Goal: Task Accomplishment & Management: Use online tool/utility

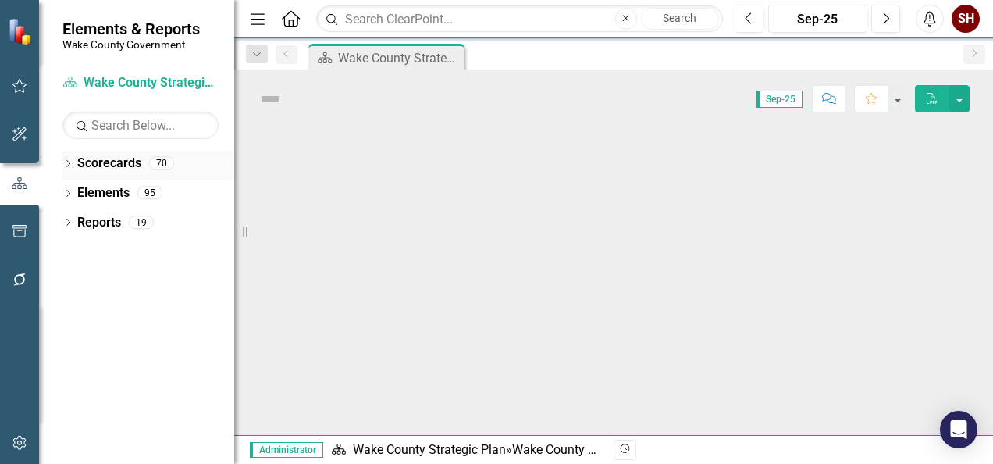
click at [70, 161] on icon "Dropdown" at bounding box center [67, 165] width 11 height 9
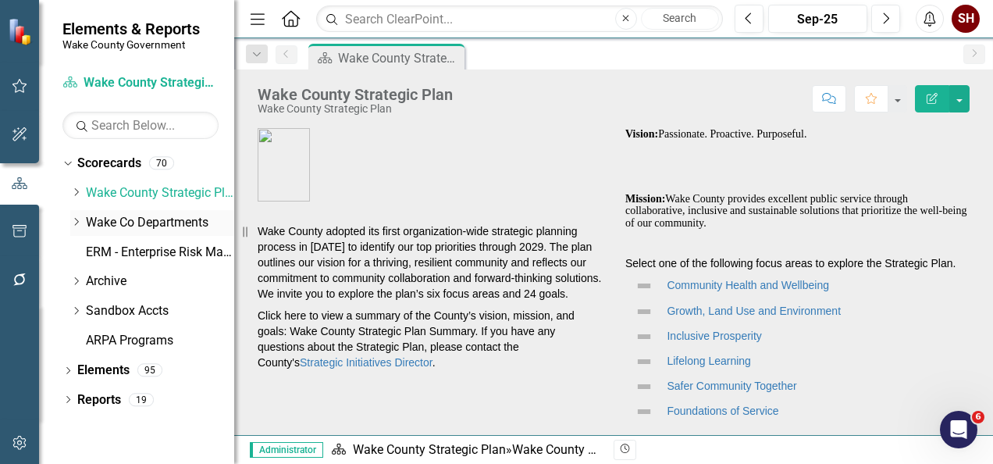
click at [75, 225] on icon "Dropdown" at bounding box center [76, 221] width 12 height 9
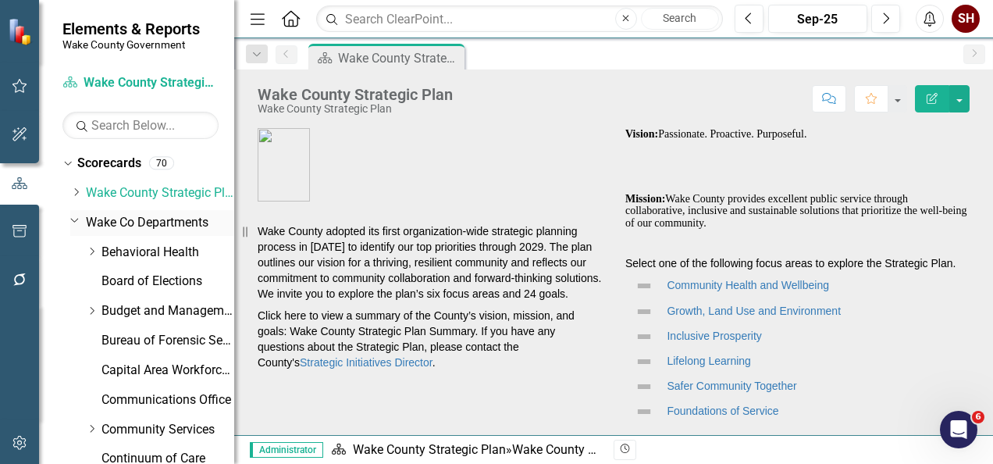
drag, startPoint x: 116, startPoint y: 226, endPoint x: 156, endPoint y: 219, distance: 41.2
click at [116, 226] on link "Wake Co Departments" at bounding box center [160, 223] width 148 height 18
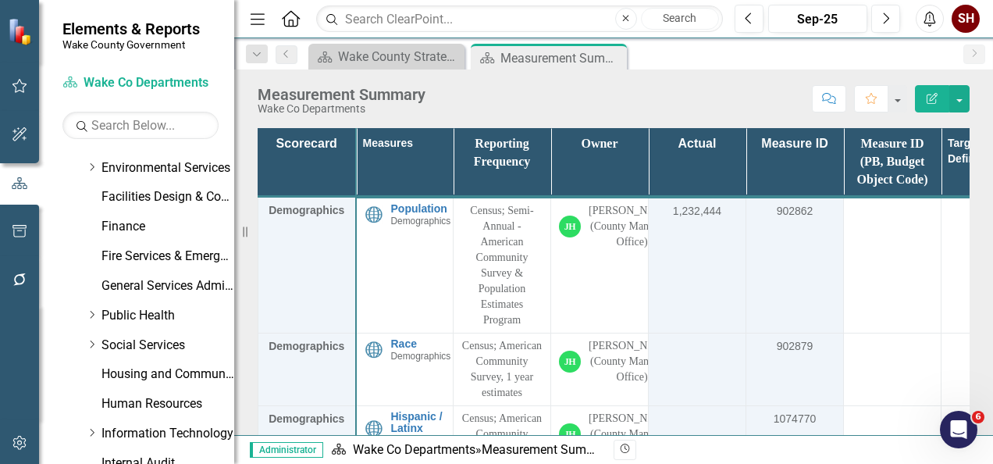
scroll to position [750, 0]
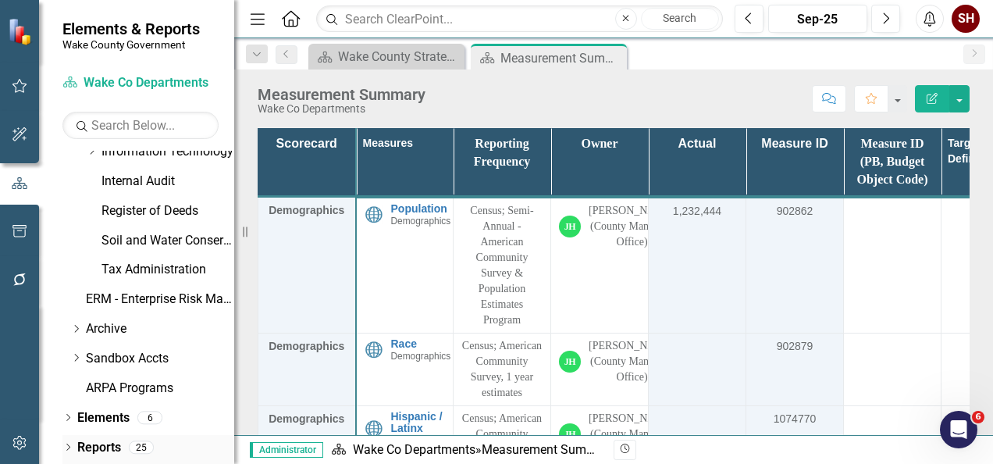
click at [65, 445] on icon "Dropdown" at bounding box center [67, 448] width 11 height 9
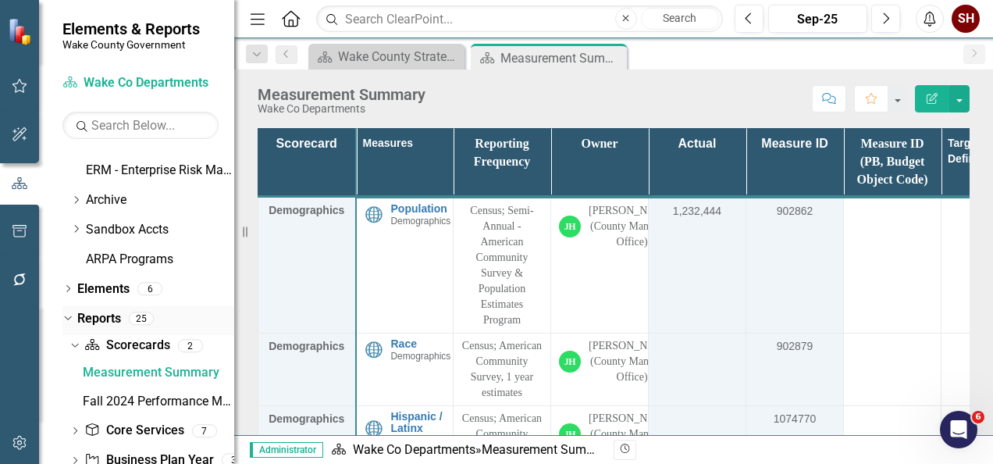
scroll to position [945, 0]
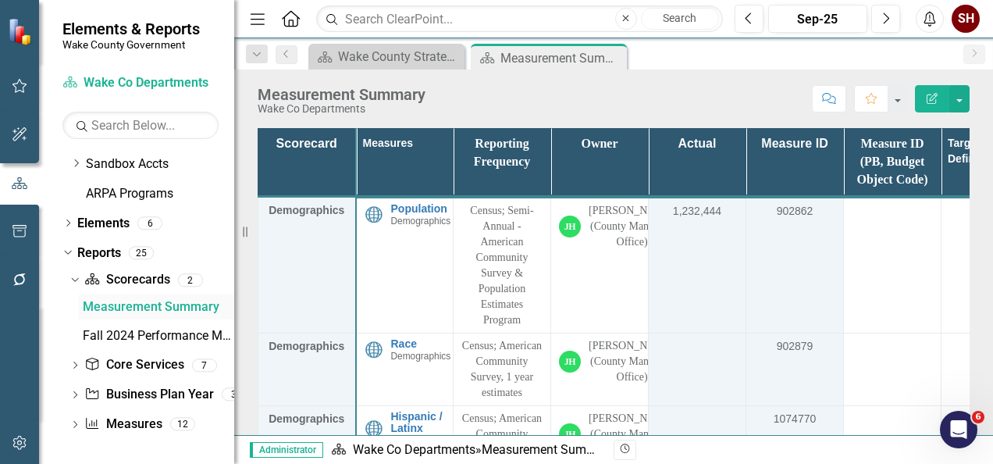
click at [176, 309] on div "Measurement Summary" at bounding box center [158, 307] width 151 height 14
click at [169, 336] on div "Fall 2024 Performance Measures" at bounding box center [158, 336] width 151 height 14
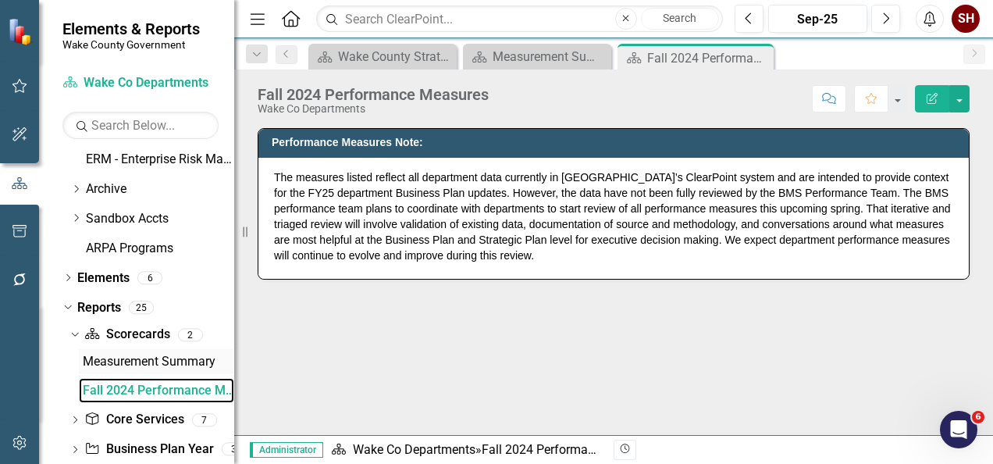
scroll to position [945, 0]
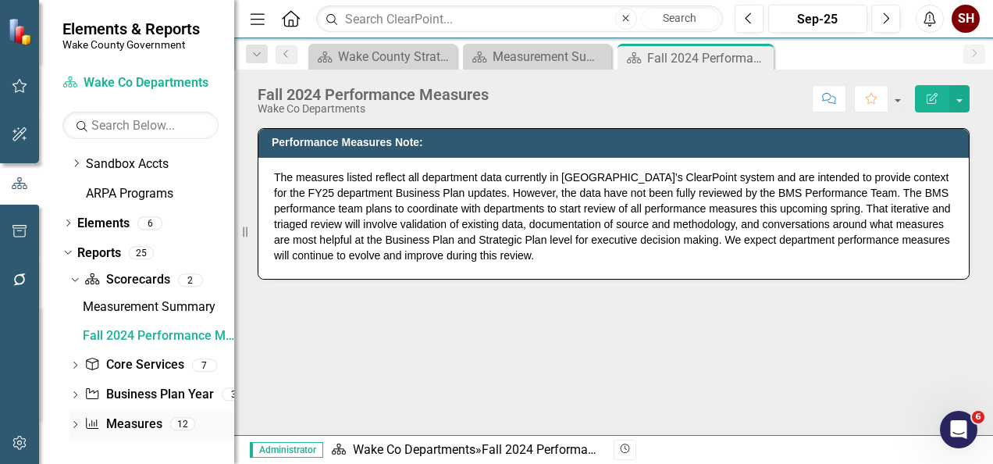
click at [75, 424] on icon "Dropdown" at bounding box center [74, 426] width 11 height 9
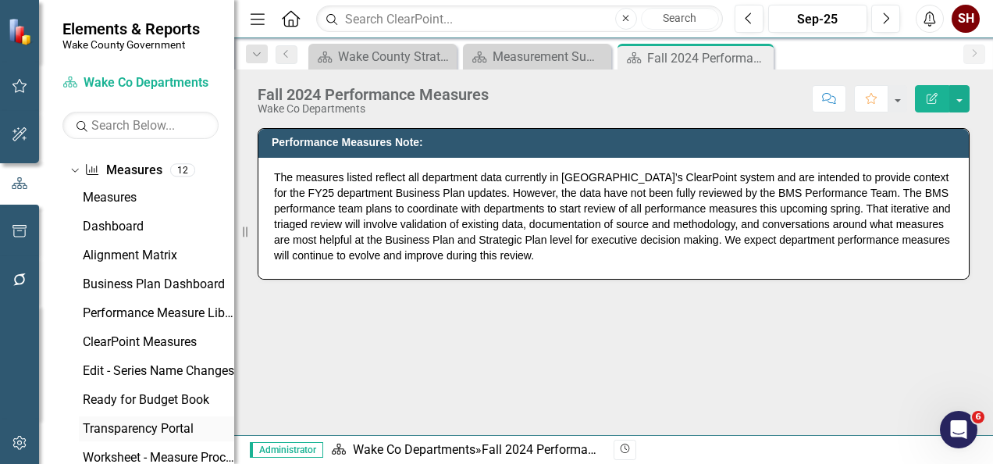
scroll to position [1077, 0]
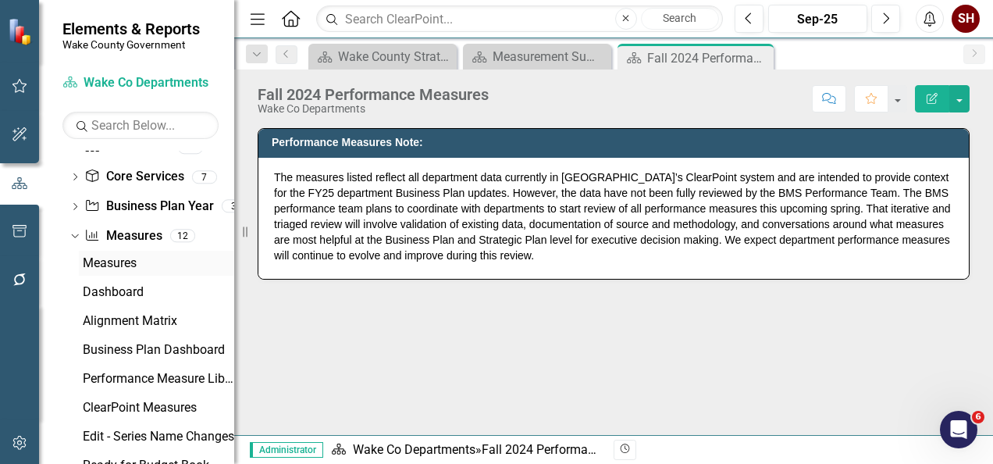
click at [112, 269] on link "Measures" at bounding box center [156, 263] width 155 height 25
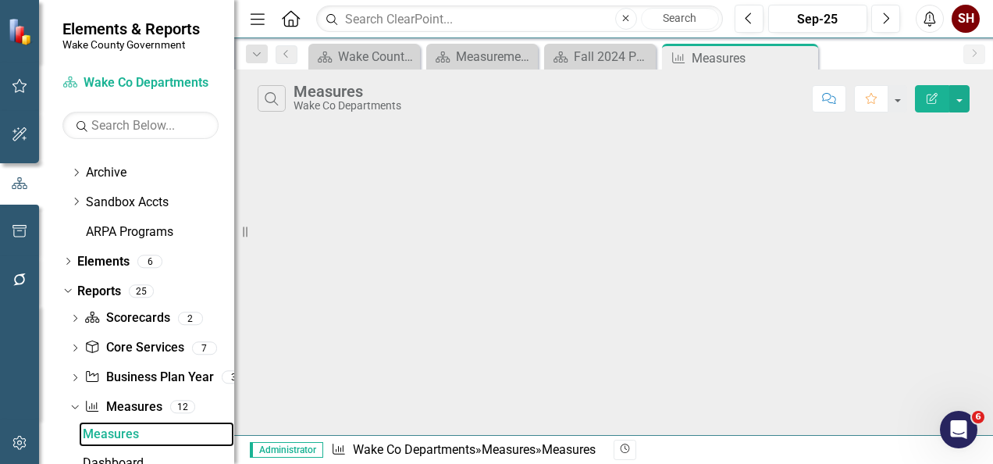
scroll to position [888, 0]
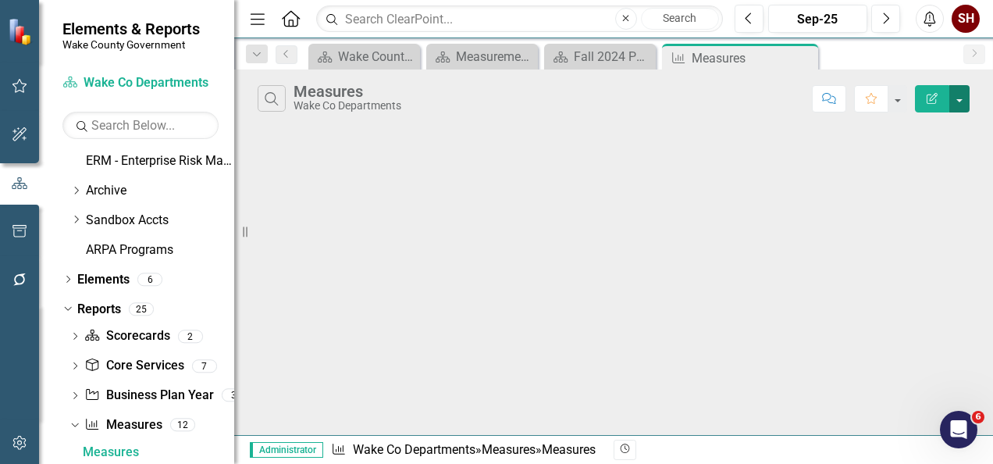
click at [957, 100] on button "button" at bounding box center [959, 98] width 20 height 27
click at [938, 119] on link "Edit Report Edit Report" at bounding box center [907, 126] width 123 height 29
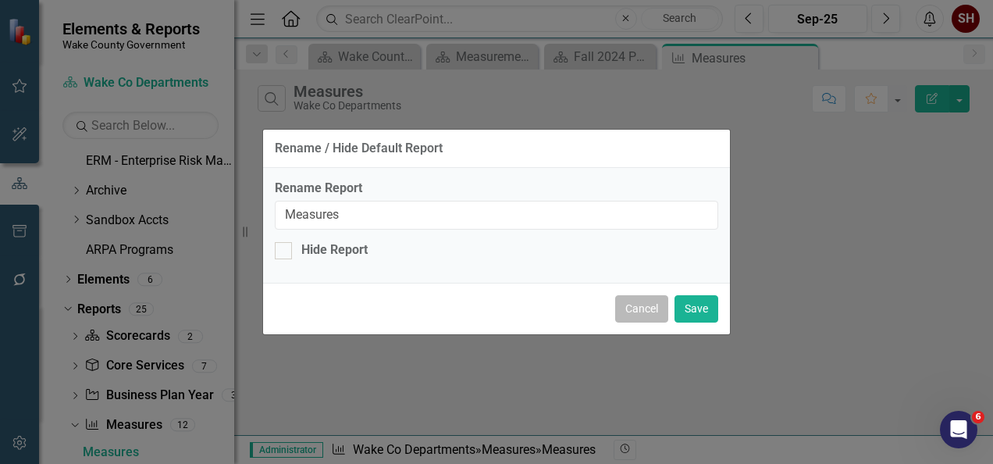
click at [638, 304] on button "Cancel" at bounding box center [641, 308] width 53 height 27
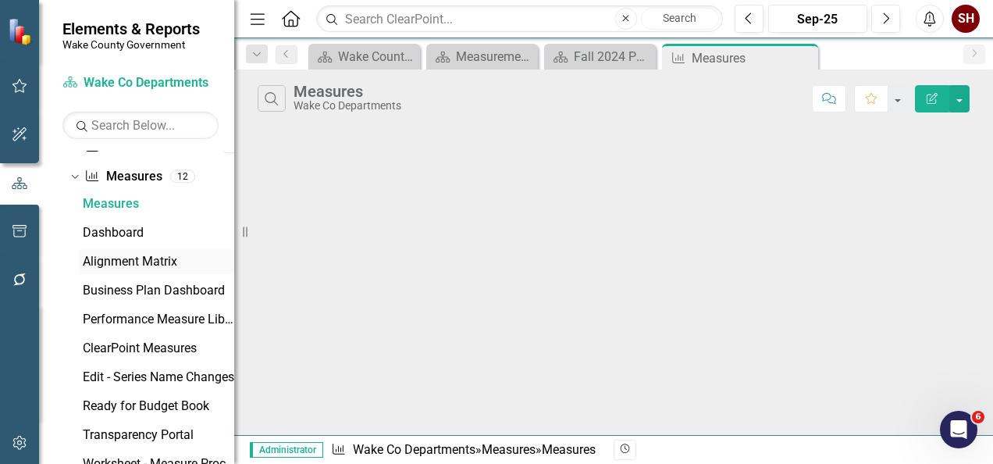
scroll to position [1077, 0]
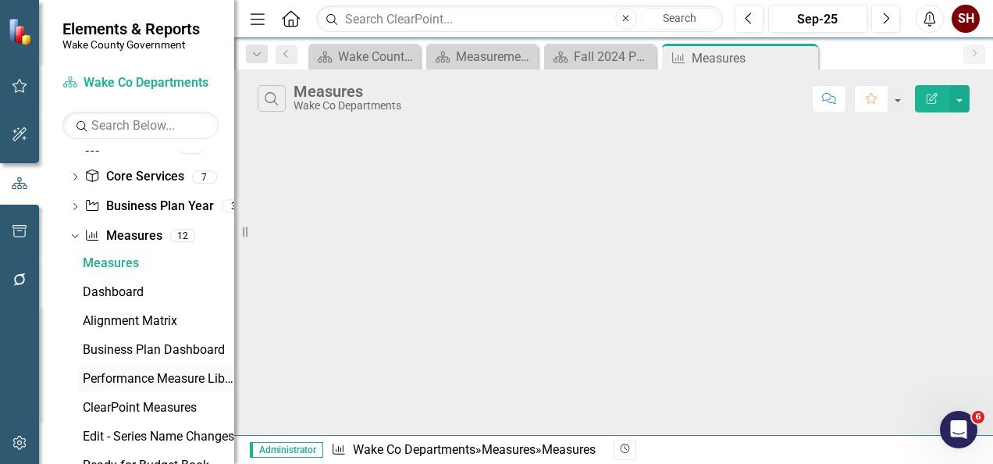
click at [162, 376] on div "Performance Measure Library (Global)" at bounding box center [158, 379] width 151 height 14
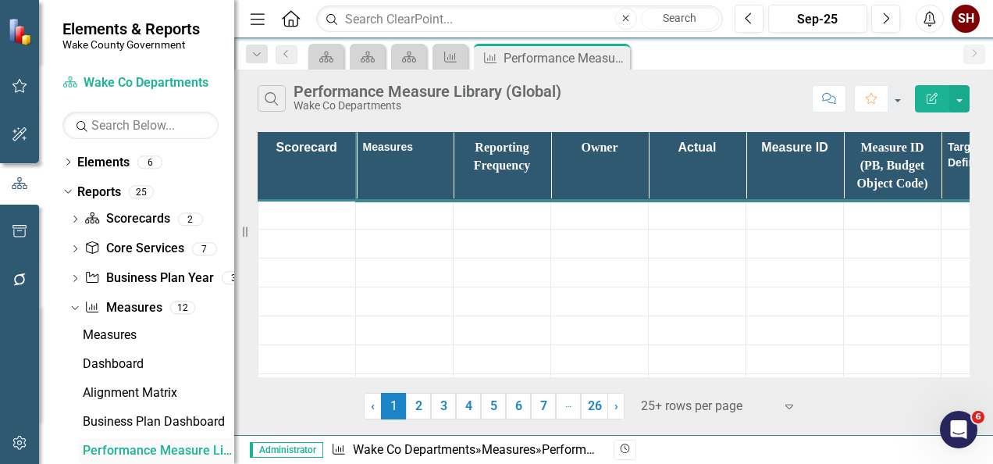
scroll to position [1004, 0]
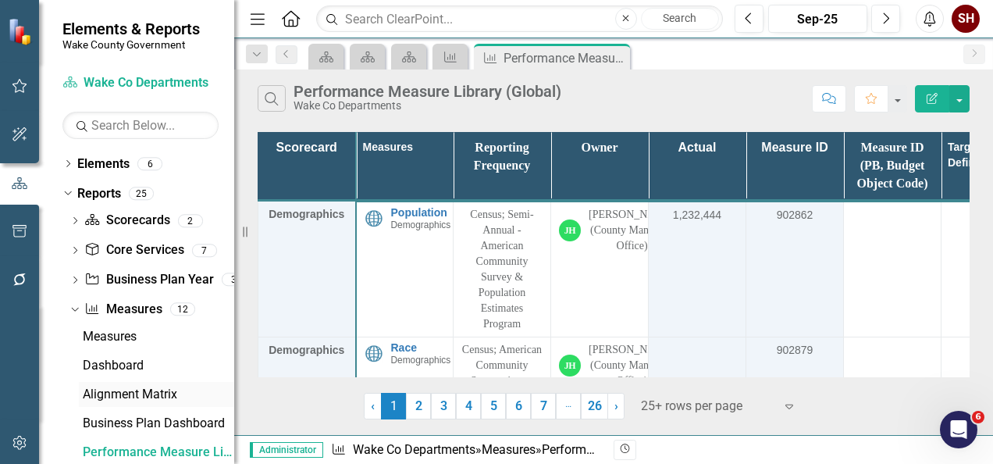
drag, startPoint x: 135, startPoint y: 387, endPoint x: 142, endPoint y: 394, distance: 9.9
click at [137, 387] on div "Alignment Matrix" at bounding box center [158, 394] width 151 height 14
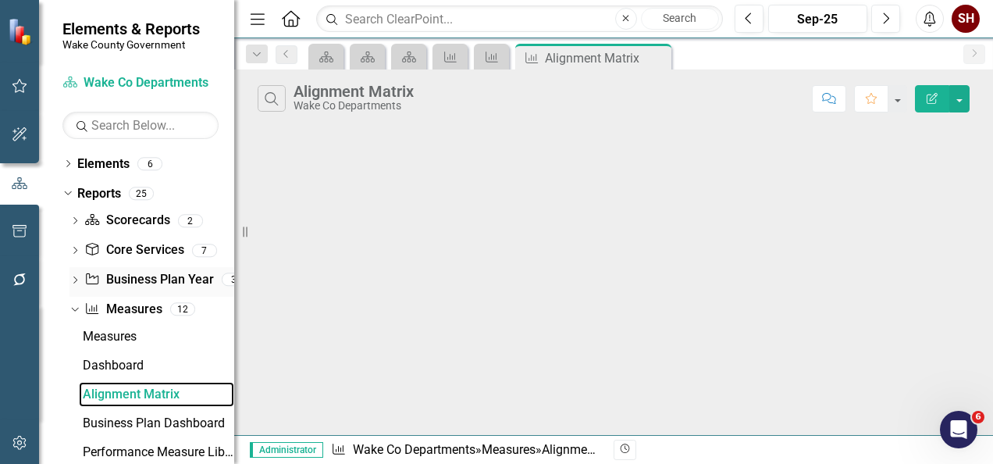
scroll to position [946, 0]
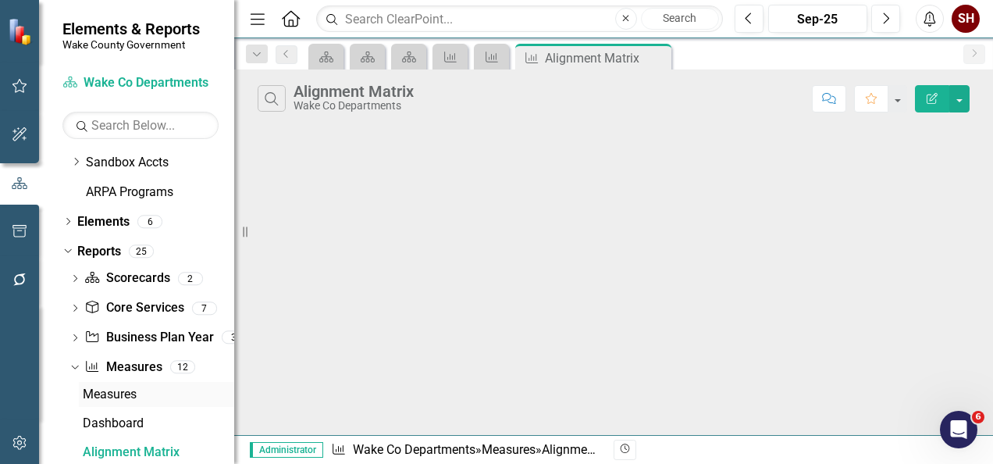
click at [121, 393] on div "Measures" at bounding box center [158, 394] width 151 height 14
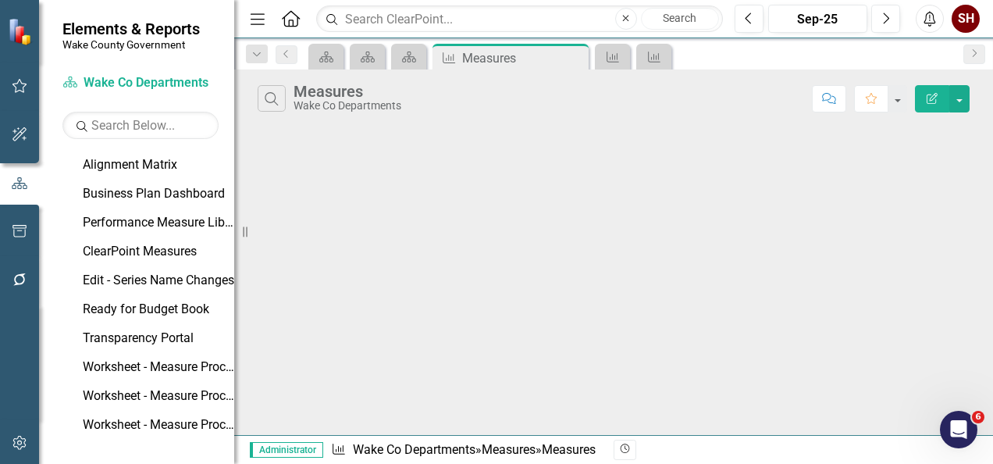
scroll to position [1234, 0]
click at [178, 365] on div "Worksheet - Measure Processing (for Updates and PB Transfers)" at bounding box center [158, 367] width 151 height 14
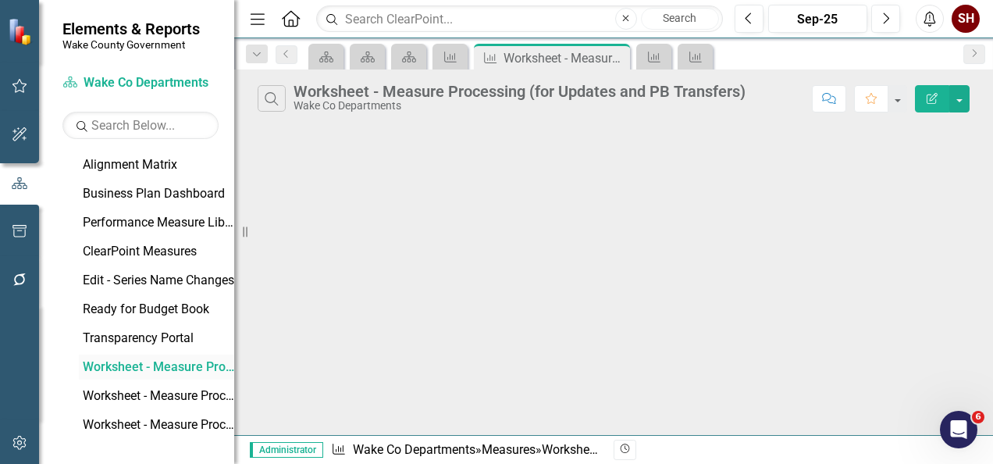
scroll to position [1148, 0]
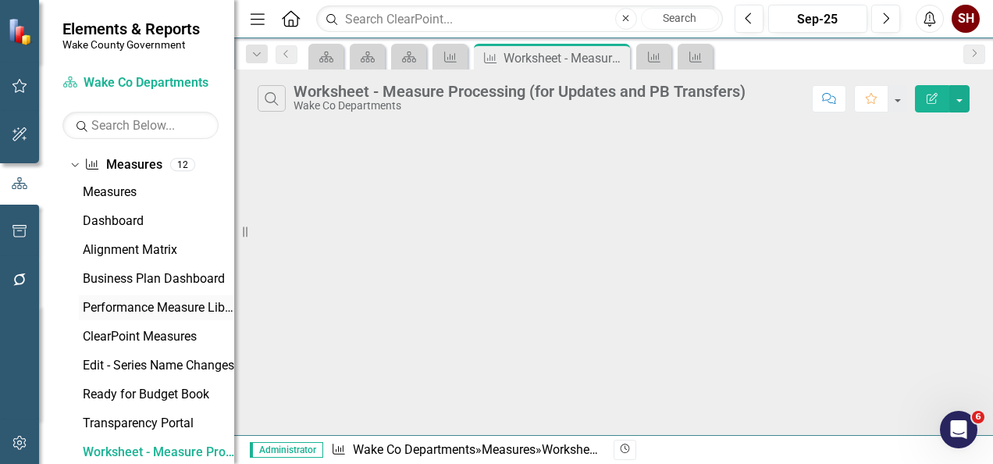
click at [150, 303] on div "Performance Measure Library (Global)" at bounding box center [158, 308] width 151 height 14
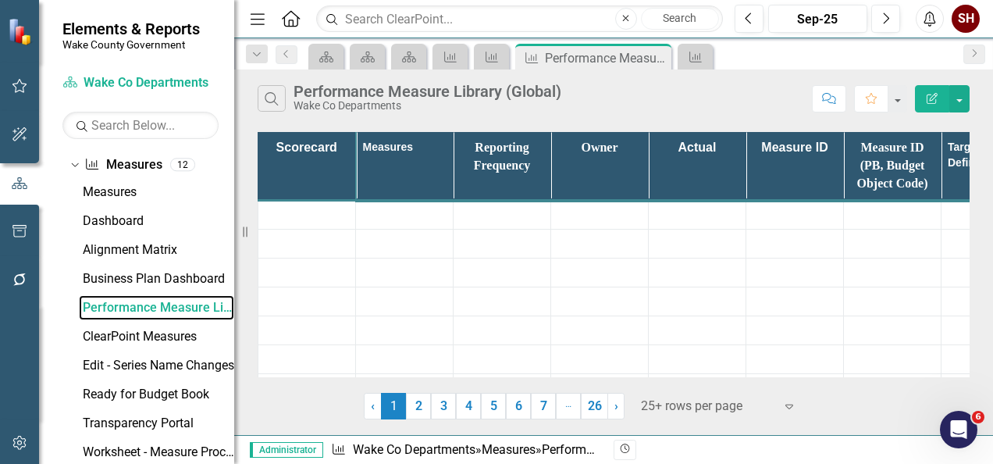
scroll to position [1004, 0]
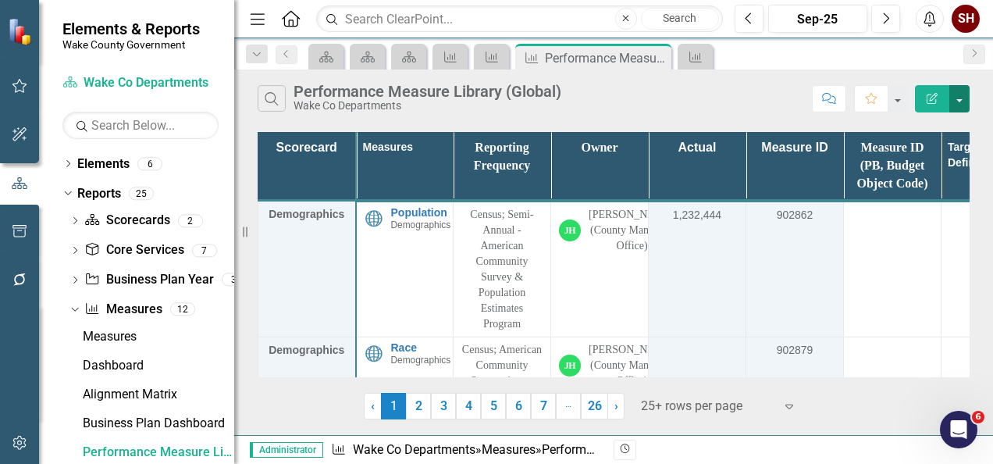
click at [958, 96] on button "button" at bounding box center [959, 98] width 20 height 27
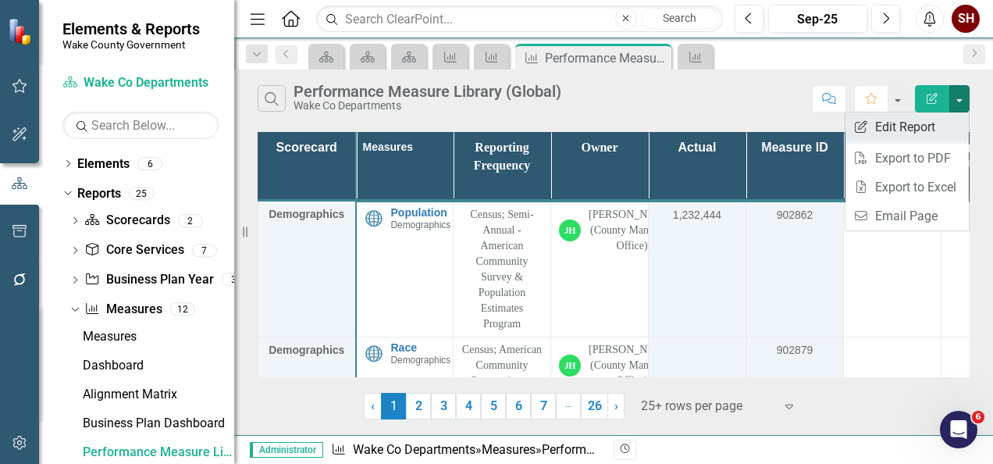
click at [900, 133] on link "Edit Report Edit Report" at bounding box center [907, 126] width 123 height 29
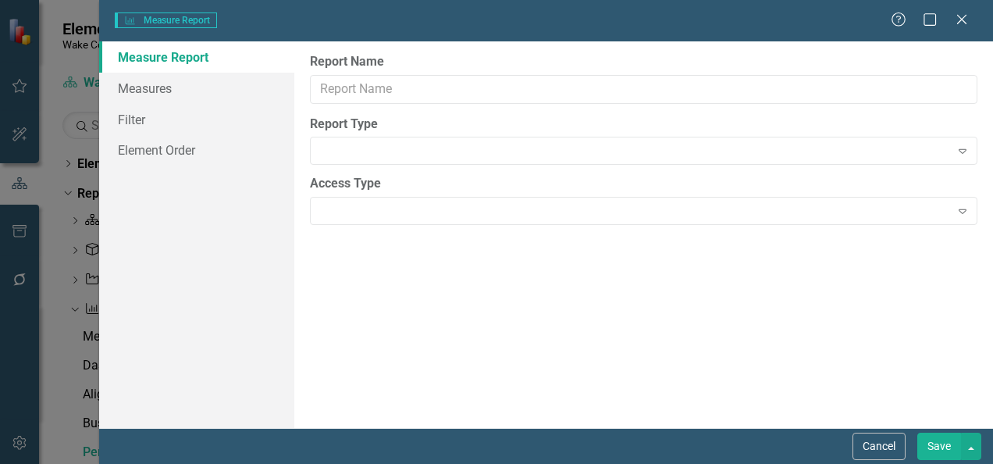
type input "Performance Measure Library (Global)"
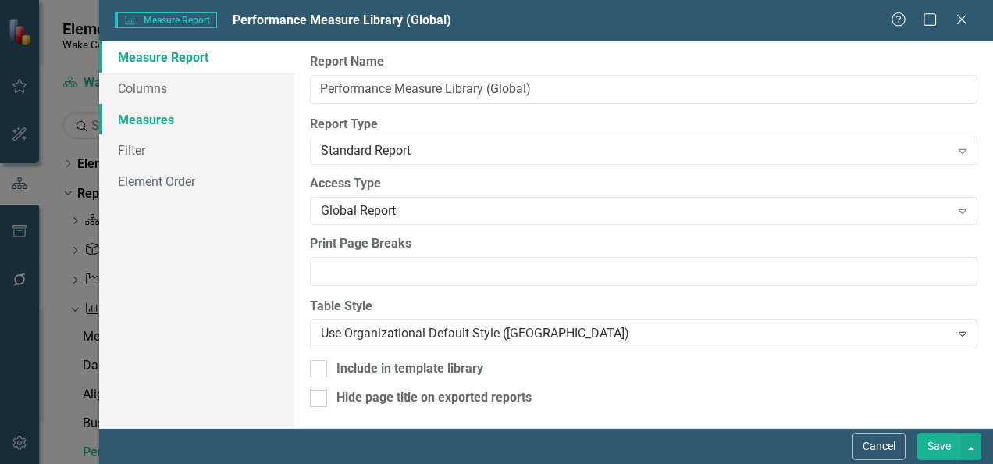
click at [135, 120] on link "Measures" at bounding box center [196, 119] width 195 height 31
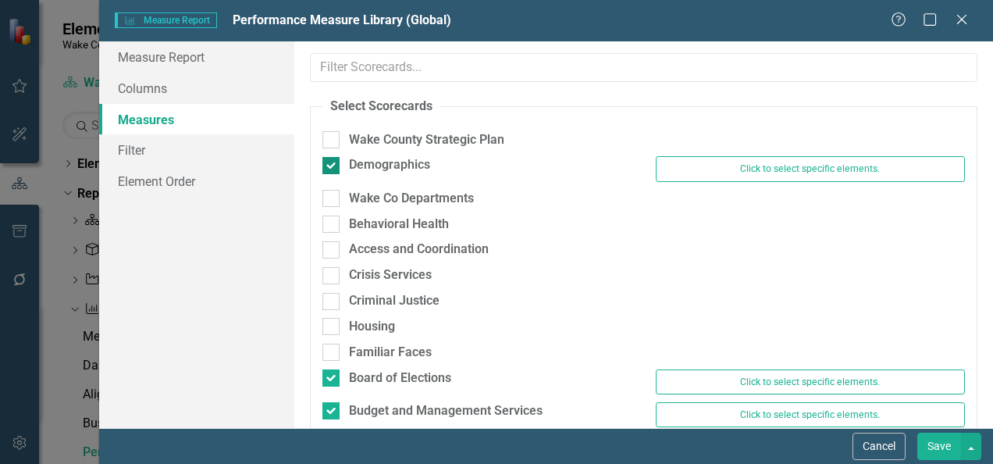
click at [337, 165] on div at bounding box center [330, 165] width 17 height 17
click at [333, 165] on input "Demographics" at bounding box center [327, 162] width 10 height 10
checkbox input "false"
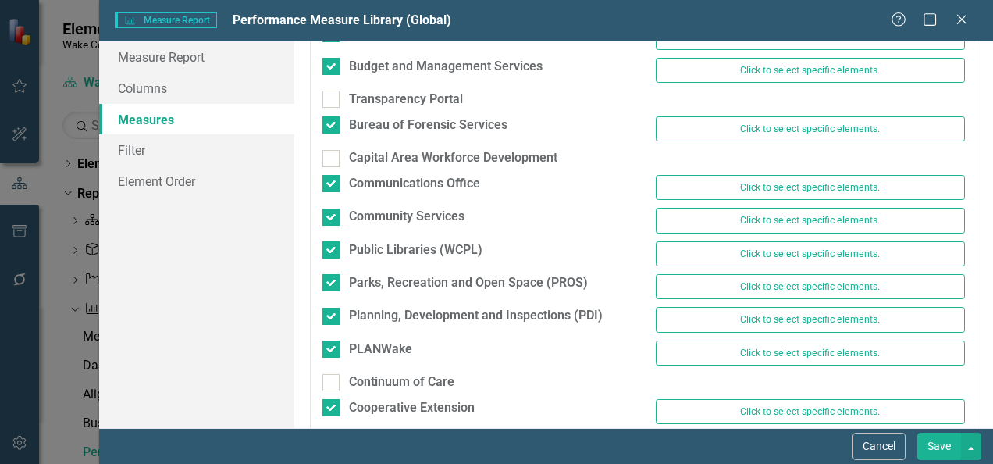
scroll to position [0, 0]
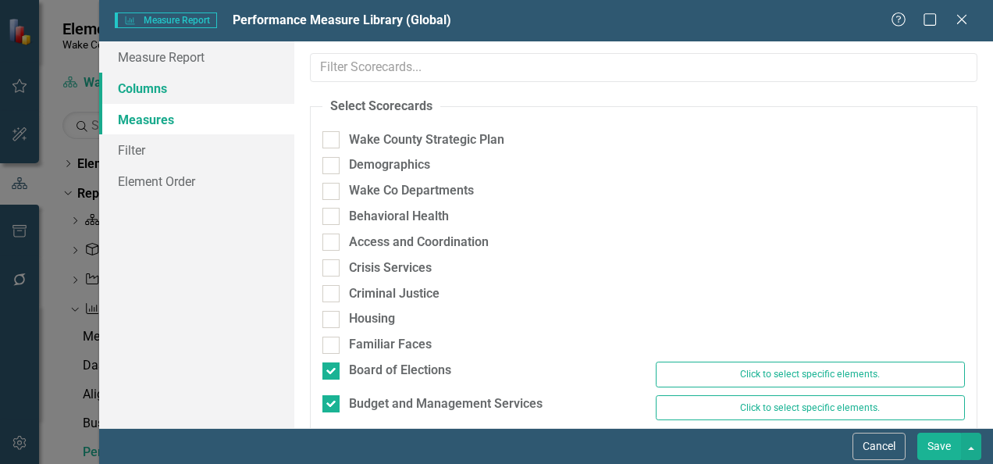
click at [183, 90] on link "Columns" at bounding box center [196, 88] width 195 height 31
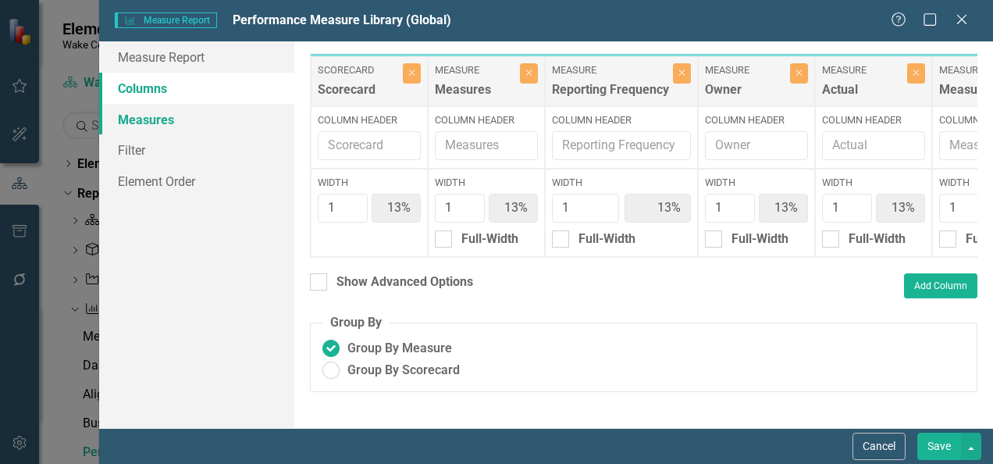
click at [181, 120] on link "Measures" at bounding box center [196, 119] width 195 height 31
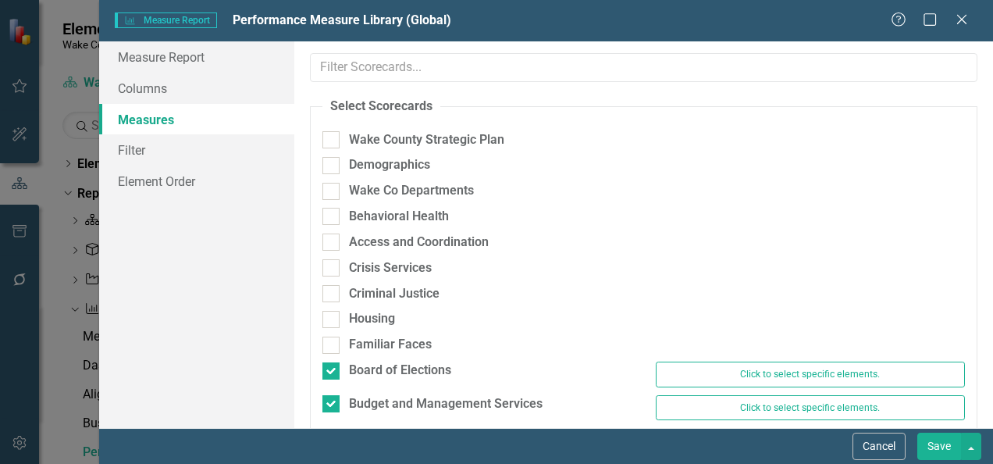
click at [938, 453] on button "Save" at bounding box center [939, 446] width 44 height 27
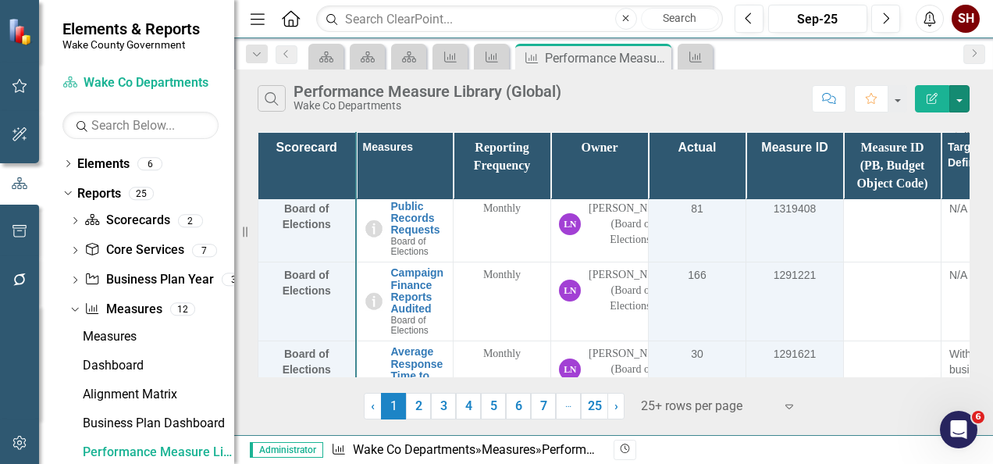
scroll to position [156, 0]
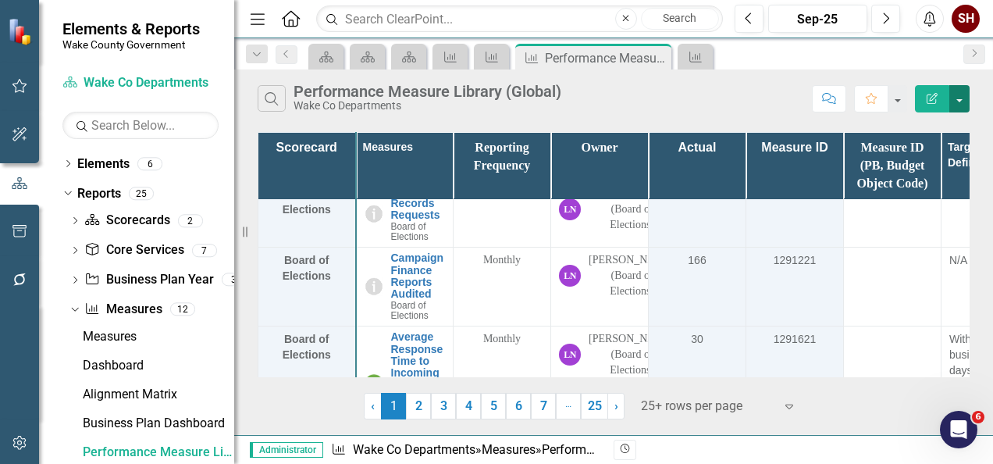
click at [953, 91] on button "button" at bounding box center [959, 98] width 20 height 27
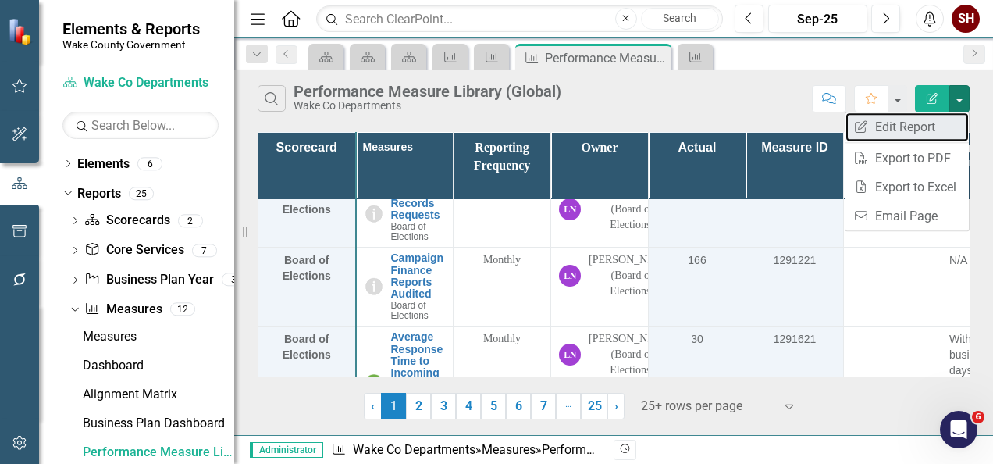
click at [935, 117] on link "Edit Report Edit Report" at bounding box center [907, 126] width 123 height 29
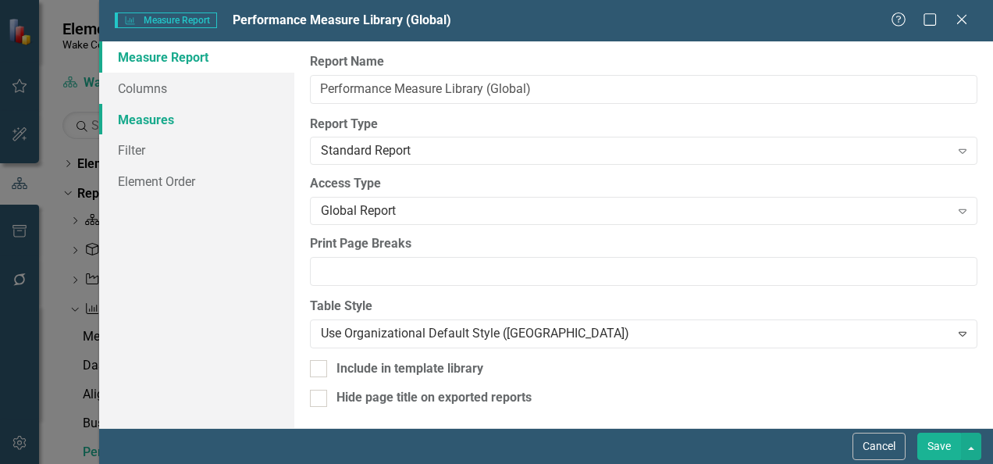
click at [158, 124] on link "Measures" at bounding box center [196, 119] width 195 height 31
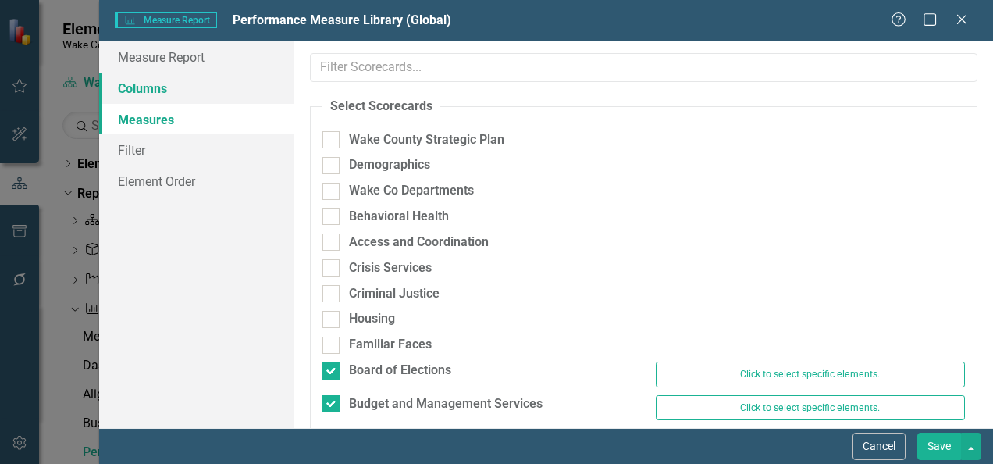
click at [180, 88] on link "Columns" at bounding box center [196, 88] width 195 height 31
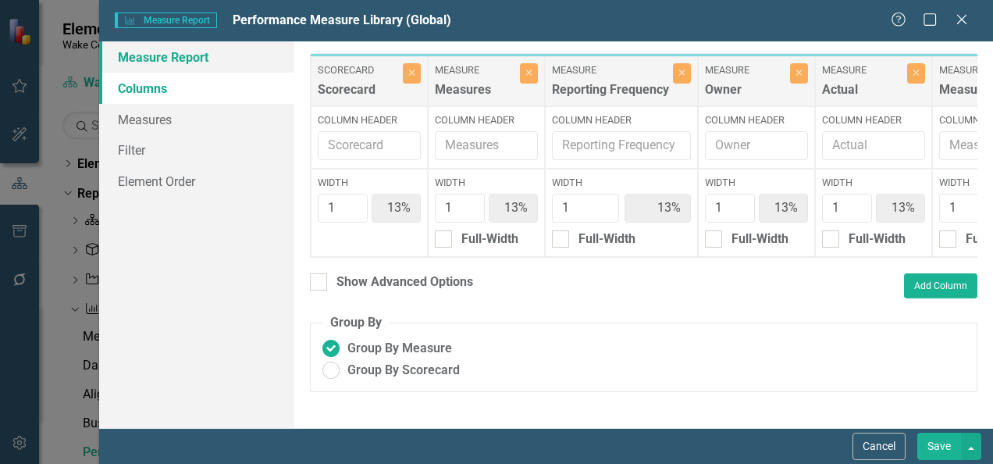
click at [229, 56] on link "Measure Report" at bounding box center [196, 56] width 195 height 31
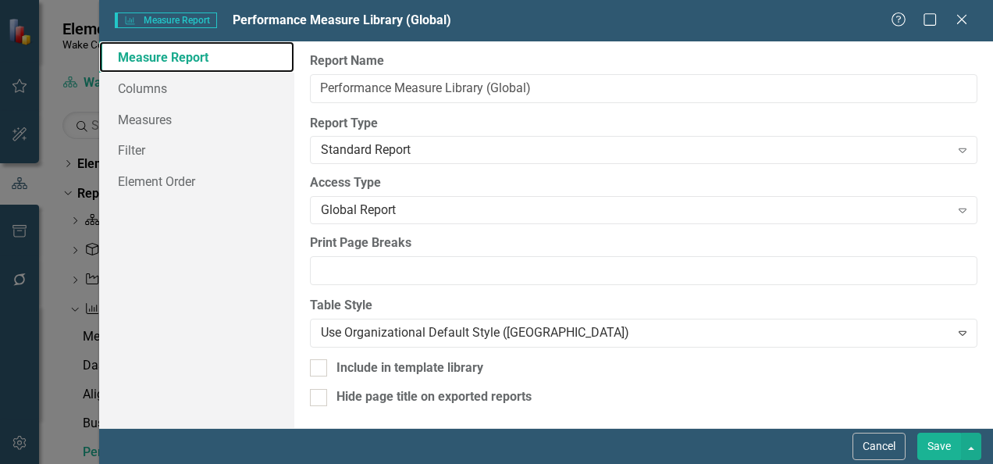
scroll to position [0, 0]
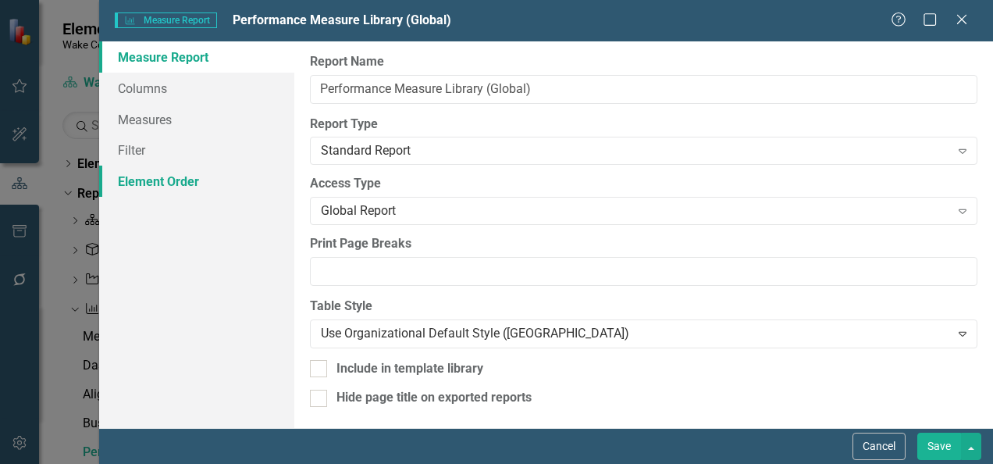
click at [180, 184] on link "Element Order" at bounding box center [196, 181] width 195 height 31
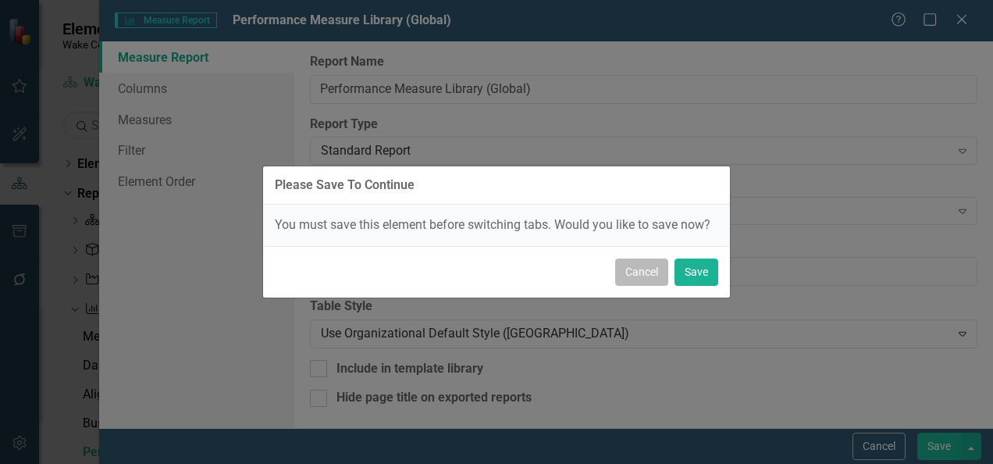
click at [645, 270] on button "Cancel" at bounding box center [641, 271] width 53 height 27
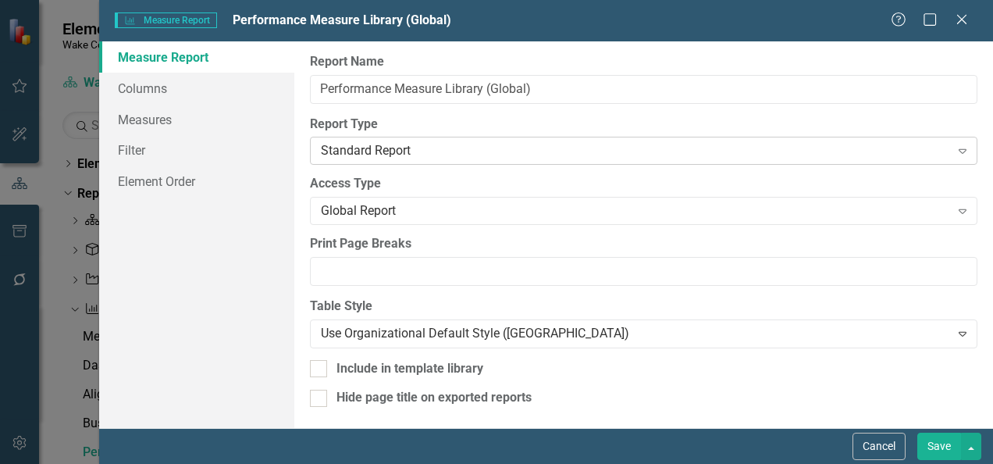
click at [361, 147] on div "Standard Report" at bounding box center [635, 151] width 628 height 18
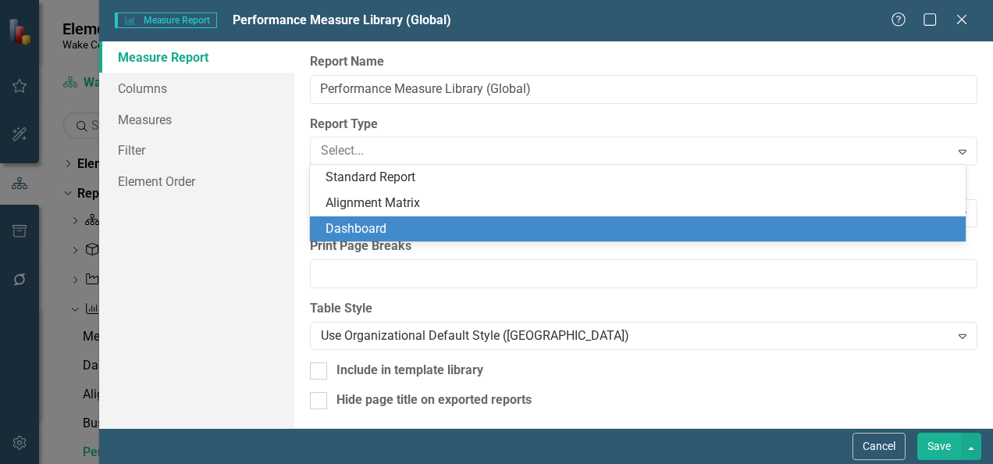
click at [371, 220] on div "Dashboard" at bounding box center [641, 229] width 631 height 18
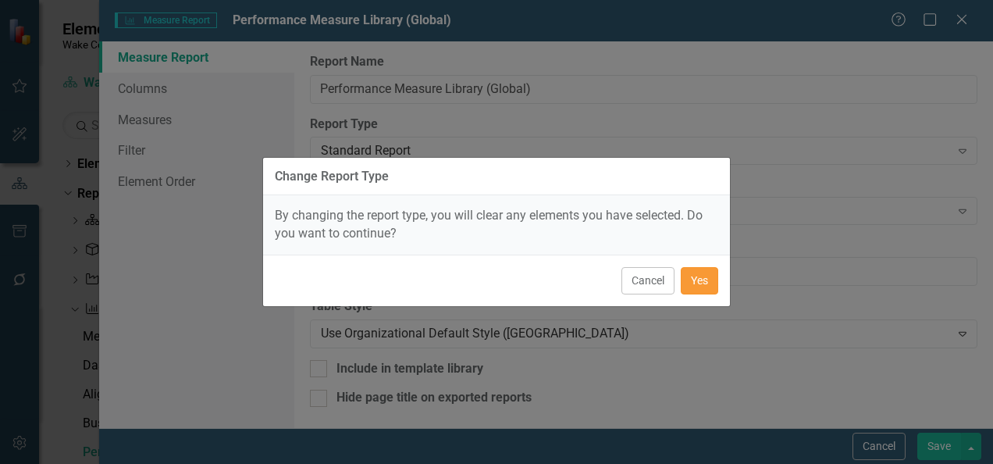
click at [714, 279] on button "Yes" at bounding box center [699, 280] width 37 height 27
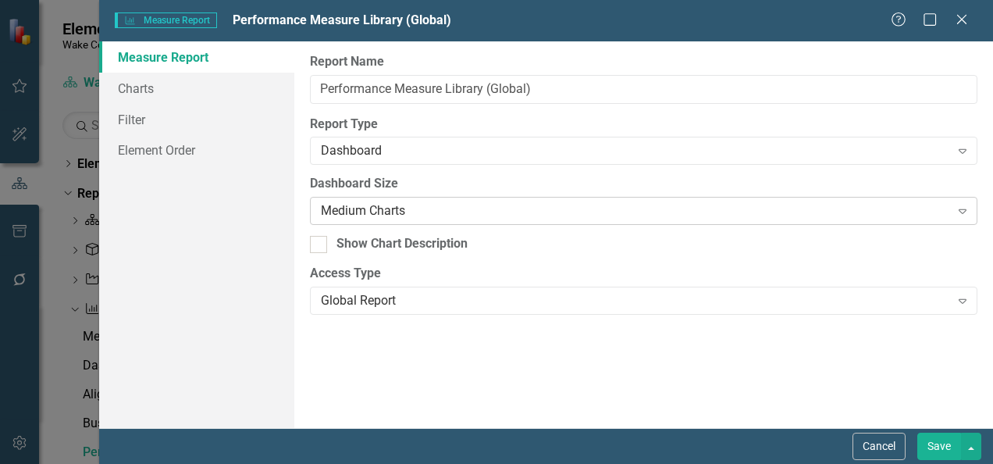
click at [500, 208] on div "Medium Charts" at bounding box center [635, 211] width 628 height 18
click at [709, 314] on div "Report Name Performance Measure Library (Global) Report Type Dashboard Expand D…" at bounding box center [643, 234] width 699 height 386
click at [708, 304] on div "Global Report" at bounding box center [635, 301] width 628 height 18
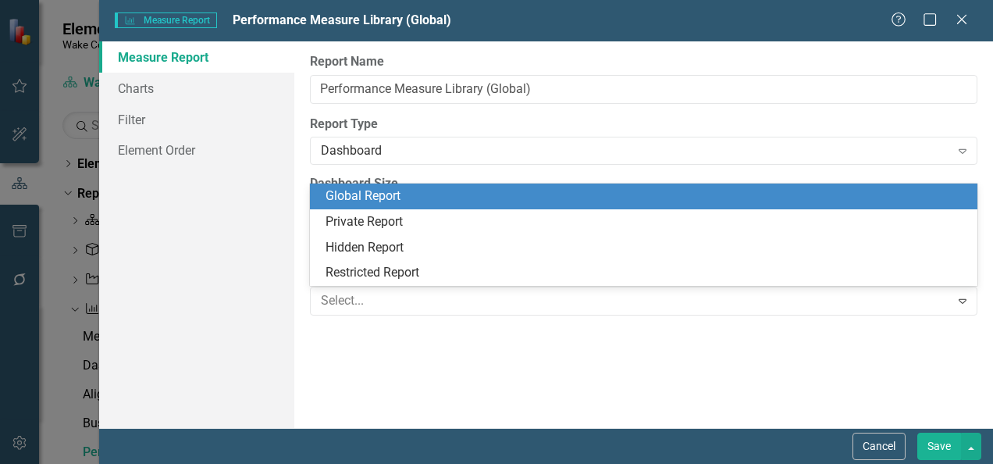
click at [730, 368] on div "Report Name Performance Measure Library (Global) Report Type Dashboard Expand D…" at bounding box center [643, 234] width 699 height 386
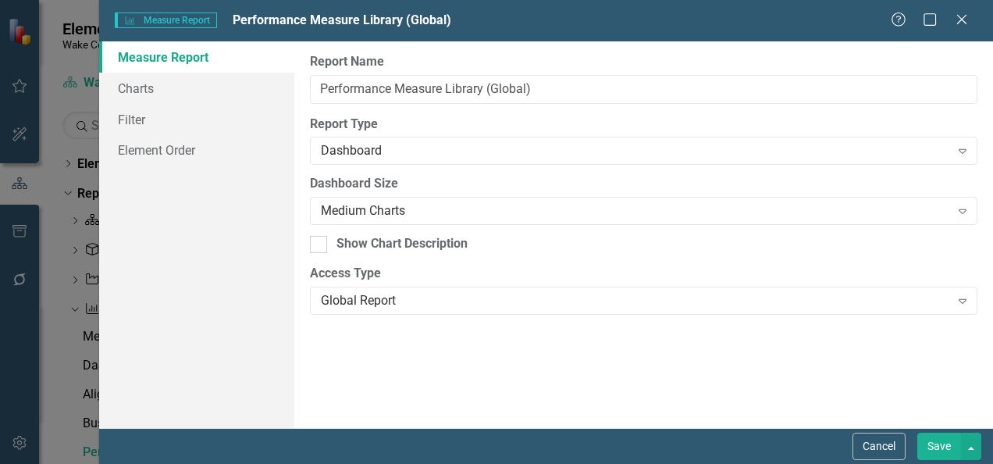
click at [943, 441] on button "Save" at bounding box center [939, 446] width 44 height 27
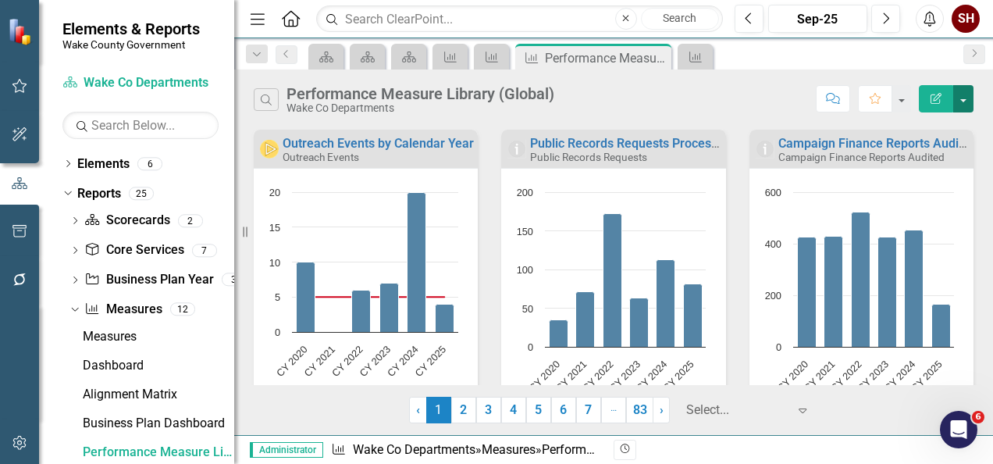
click at [956, 101] on button "button" at bounding box center [963, 98] width 20 height 27
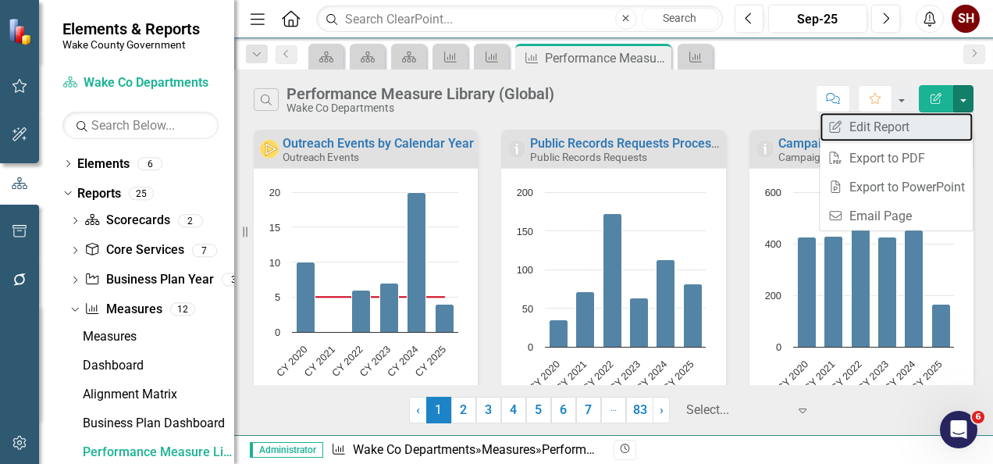
click at [851, 121] on link "Edit Report Edit Report" at bounding box center [896, 126] width 153 height 29
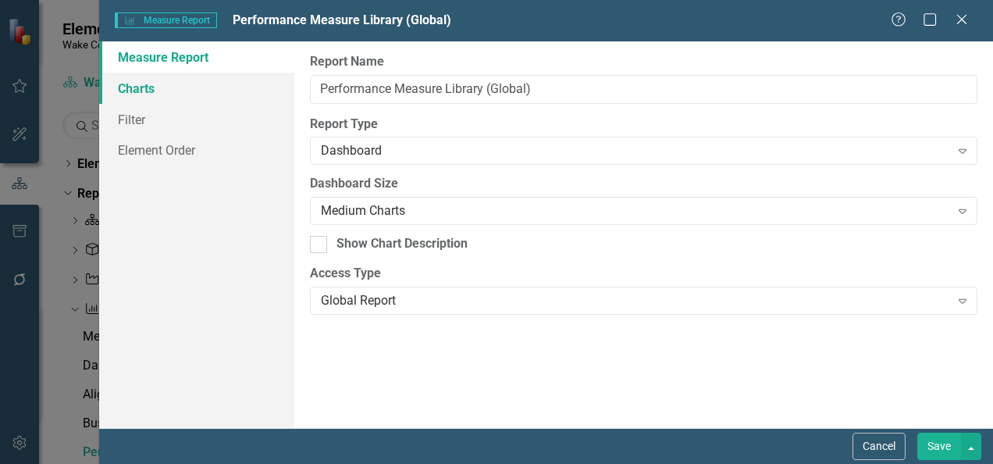
click at [161, 90] on link "Charts" at bounding box center [196, 88] width 195 height 31
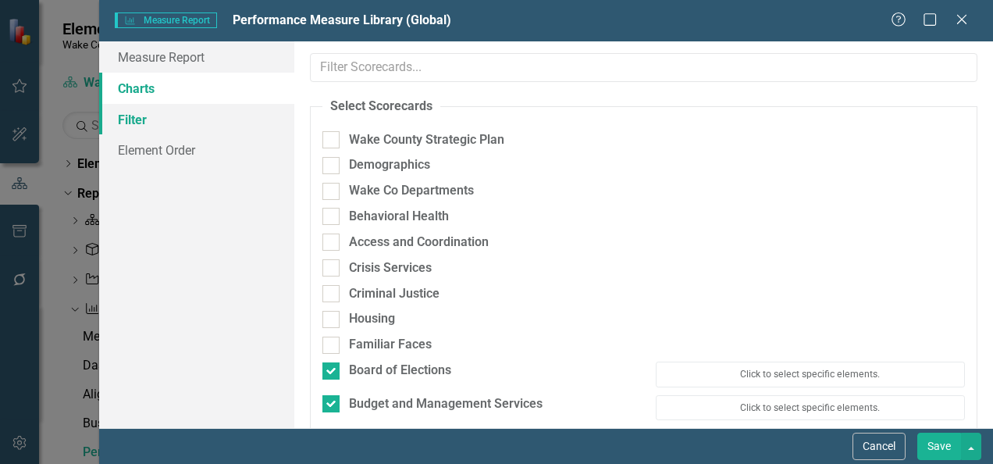
click at [186, 126] on link "Filter" at bounding box center [196, 119] width 195 height 31
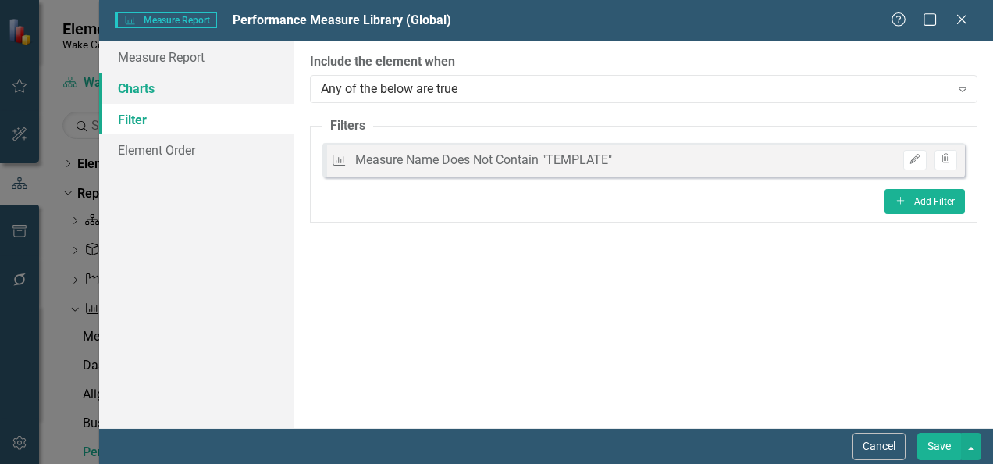
click at [172, 81] on link "Charts" at bounding box center [196, 88] width 195 height 31
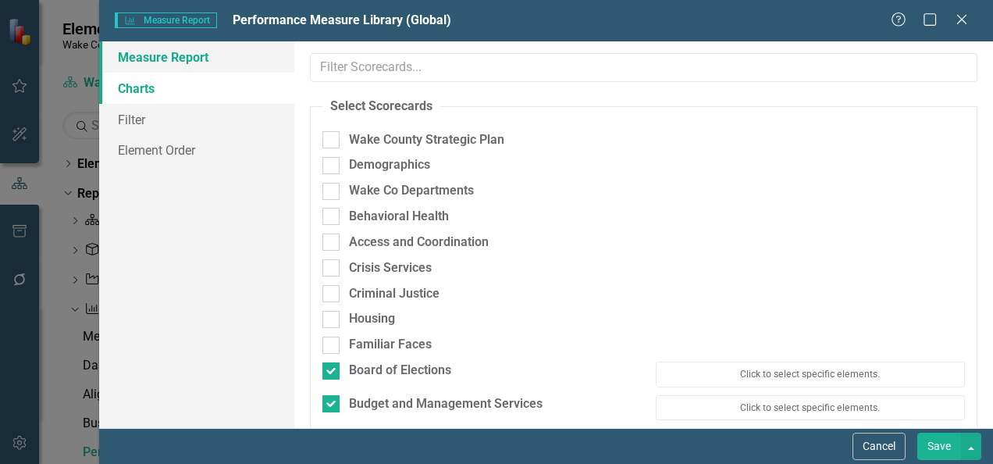
click at [175, 64] on link "Measure Report" at bounding box center [196, 56] width 195 height 31
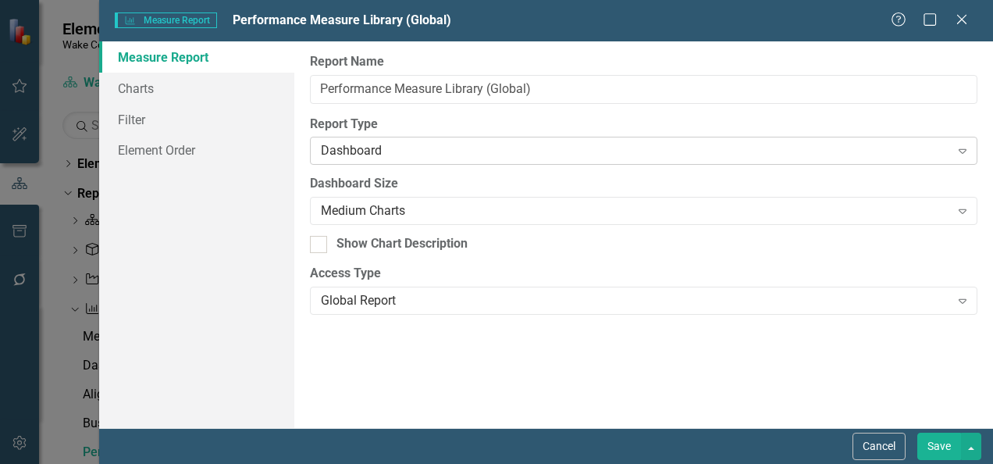
click at [576, 149] on div "Dashboard" at bounding box center [635, 151] width 628 height 18
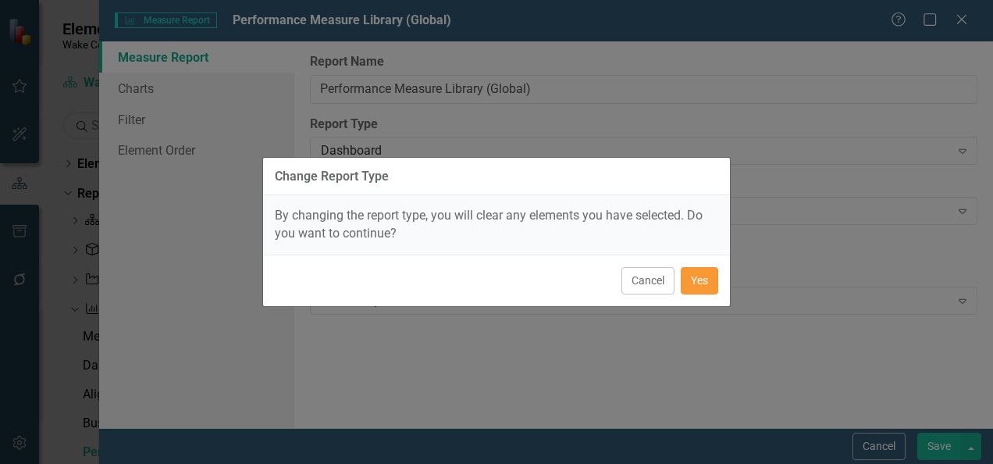
click at [712, 275] on button "Yes" at bounding box center [699, 280] width 37 height 27
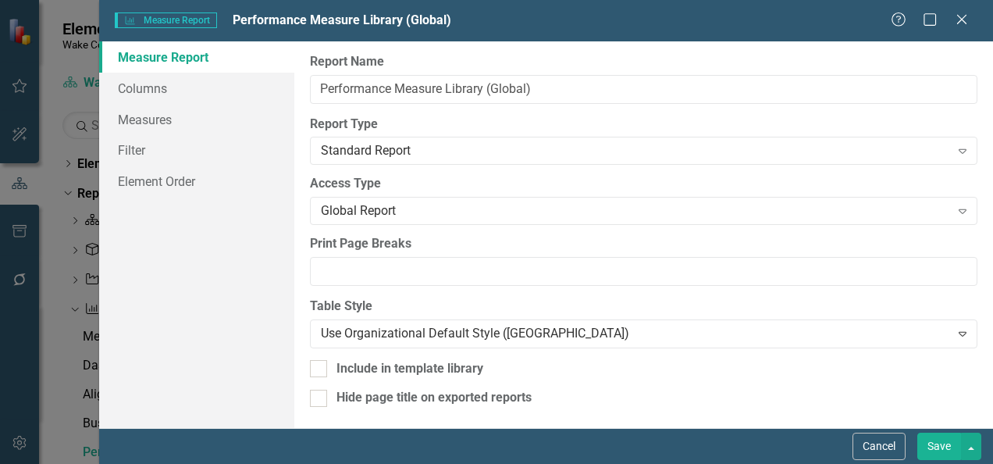
scroll to position [1, 0]
click at [940, 455] on button "Save" at bounding box center [939, 446] width 44 height 27
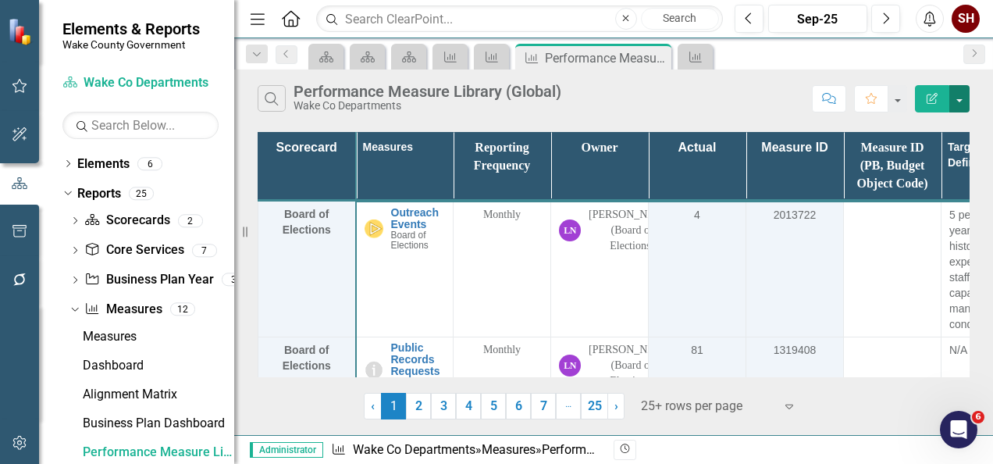
click at [962, 94] on button "button" at bounding box center [959, 98] width 20 height 27
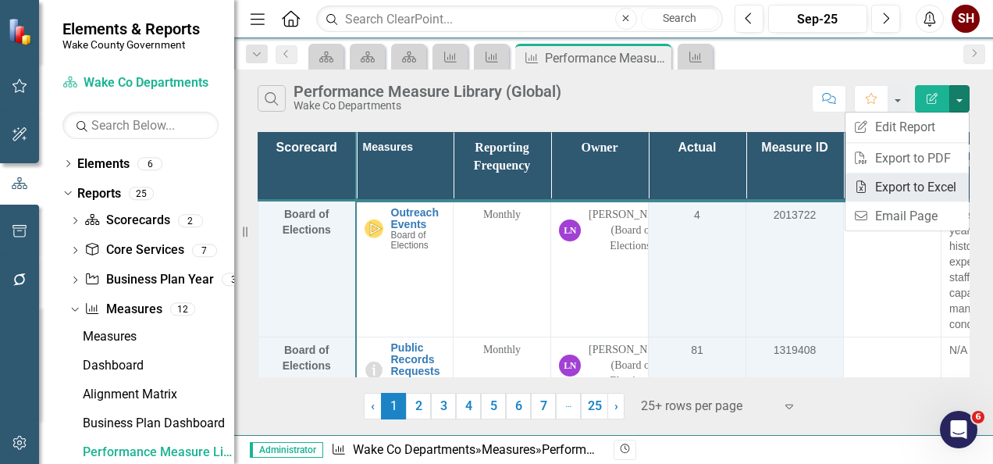
click at [946, 184] on link "Excel Export to Excel" at bounding box center [907, 187] width 123 height 29
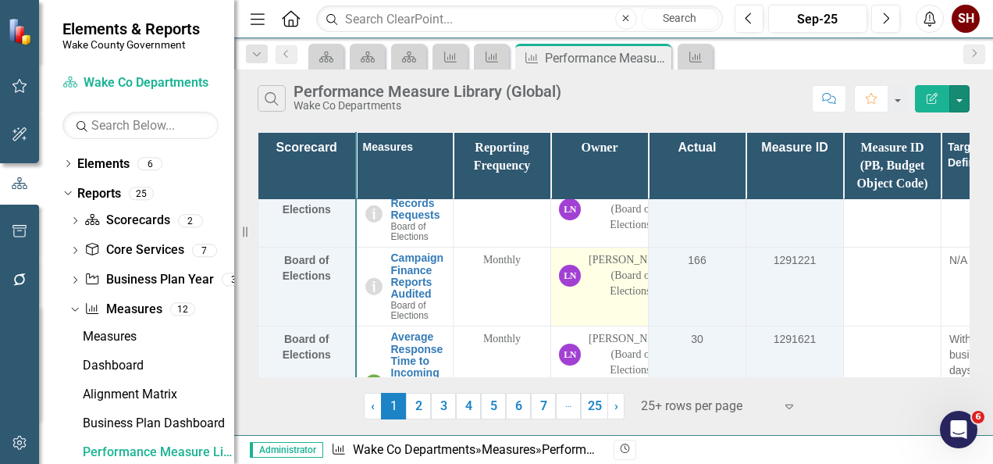
scroll to position [0, 0]
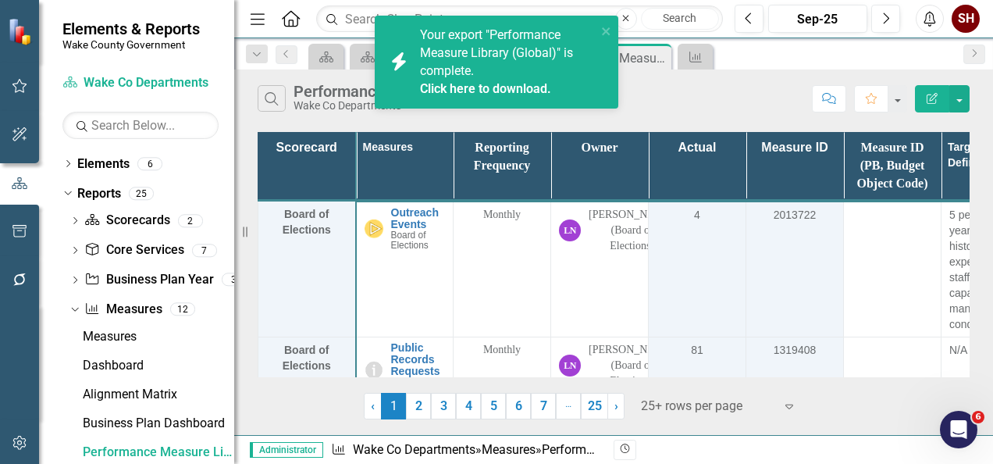
click at [539, 92] on link "Click here to download." at bounding box center [485, 88] width 131 height 15
